Goal: Register for event/course

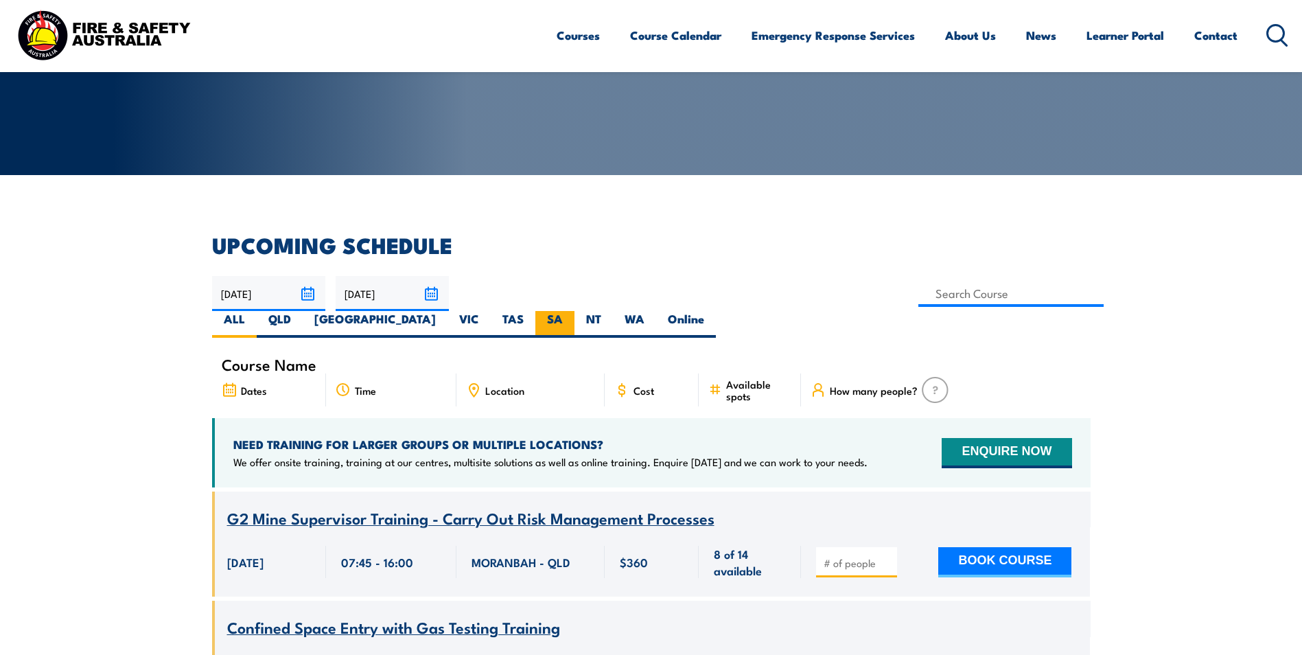
click at [574, 311] on label "SA" at bounding box center [554, 324] width 39 height 27
click at [572, 311] on input "SA" at bounding box center [567, 315] width 9 height 9
radio input "true"
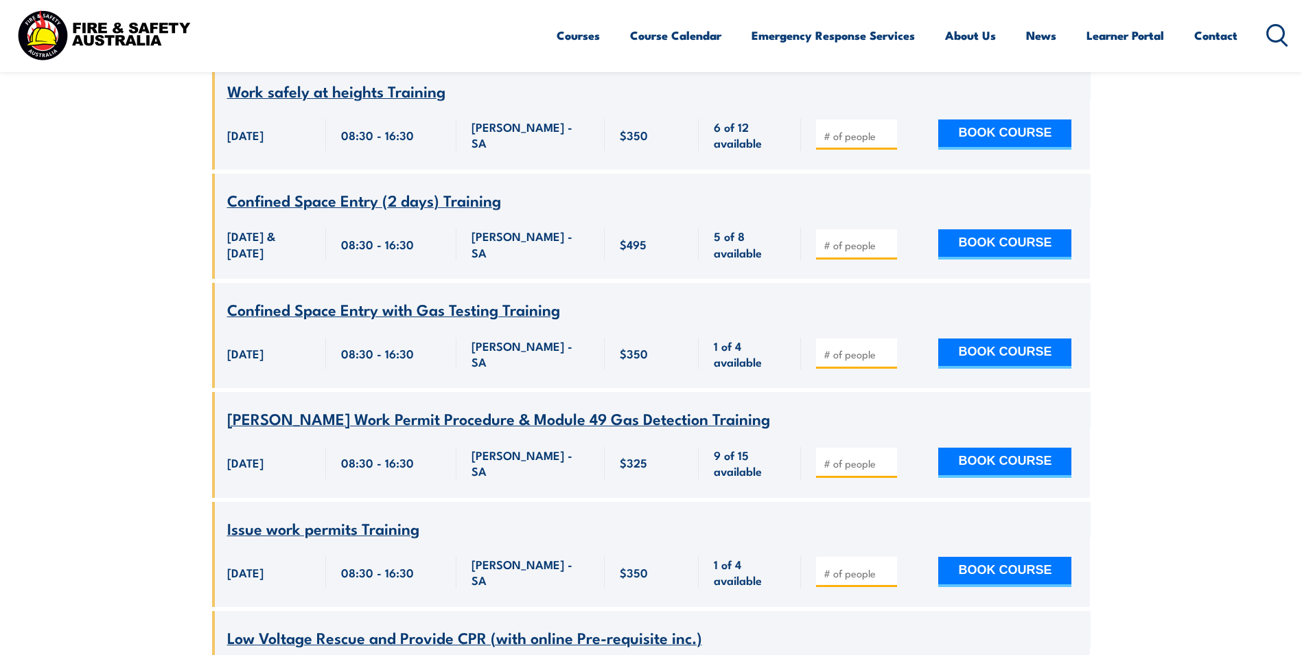
scroll to position [974, 0]
